Goal: Transaction & Acquisition: Book appointment/travel/reservation

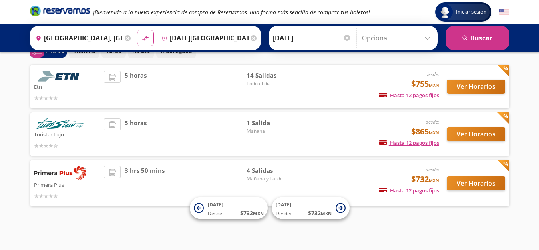
scroll to position [45, 0]
click at [468, 180] on button "Ver Horarios" at bounding box center [475, 183] width 59 height 14
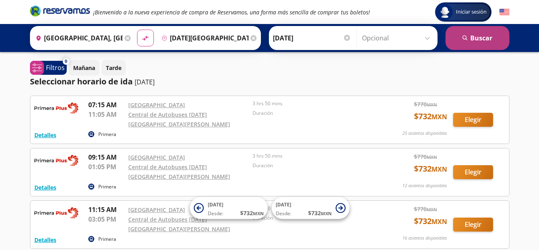
click at [475, 35] on button "search [GEOGRAPHIC_DATA]" at bounding box center [477, 38] width 64 height 24
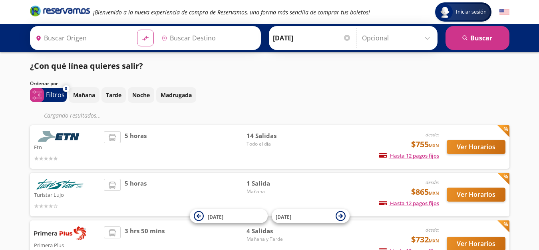
type input "[GEOGRAPHIC_DATA], [GEOGRAPHIC_DATA]"
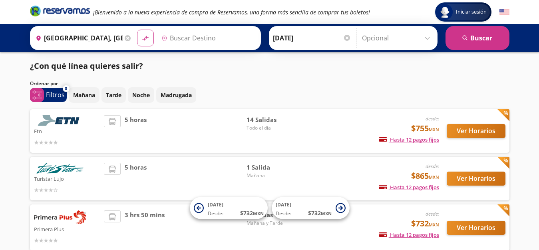
type input "[DATE][GEOGRAPHIC_DATA][PERSON_NAME], [GEOGRAPHIC_DATA]"
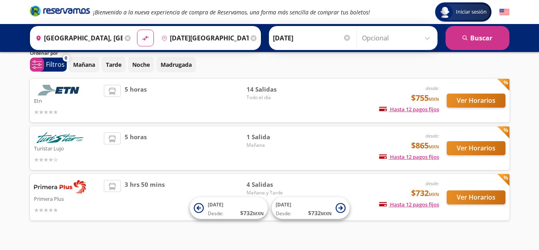
scroll to position [37, 0]
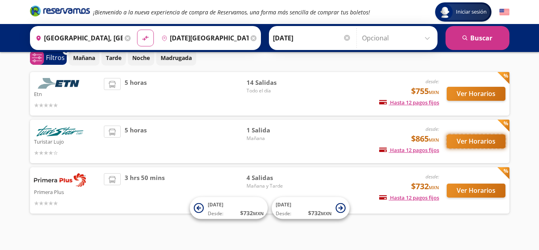
click at [482, 138] on button "Ver Horarios" at bounding box center [475, 141] width 59 height 14
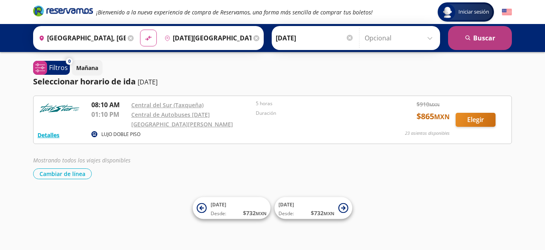
click at [480, 37] on button "search [GEOGRAPHIC_DATA]" at bounding box center [480, 38] width 64 height 24
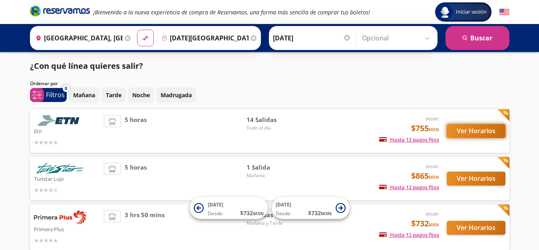
click at [470, 128] on button "Ver Horarios" at bounding box center [475, 131] width 59 height 14
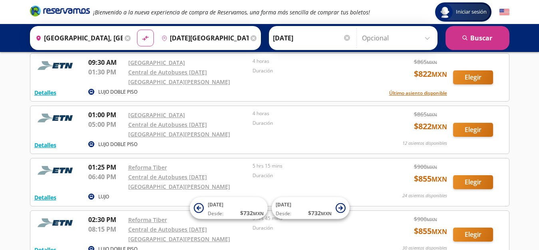
scroll to position [299, 0]
